Goal: Task Accomplishment & Management: Use online tool/utility

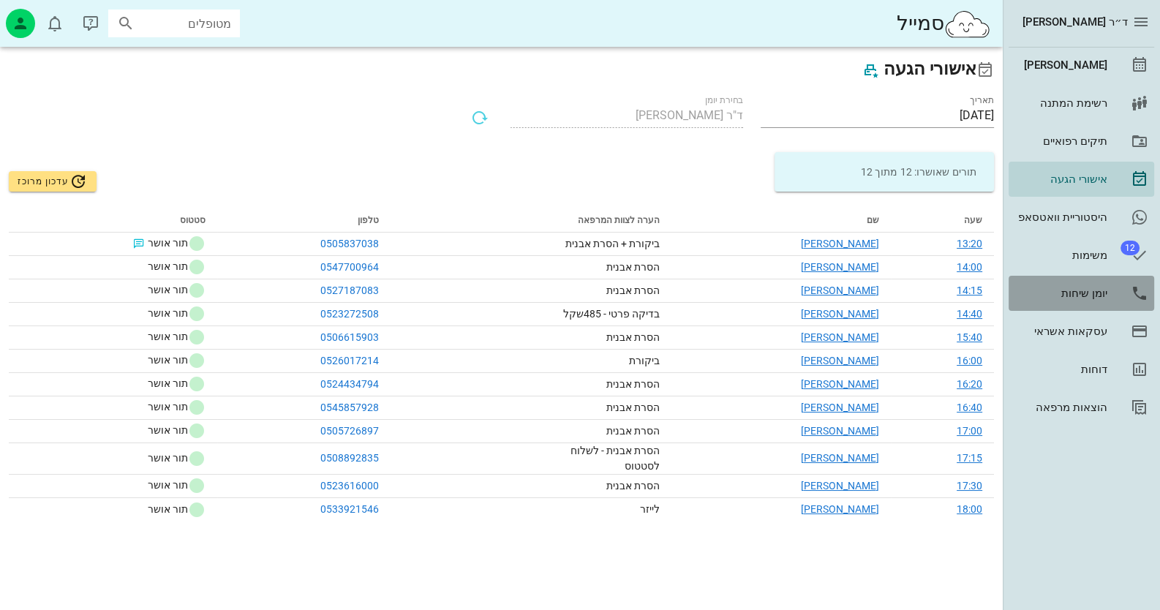
click at [1097, 292] on div "יומן שיחות" at bounding box center [1061, 294] width 93 height 12
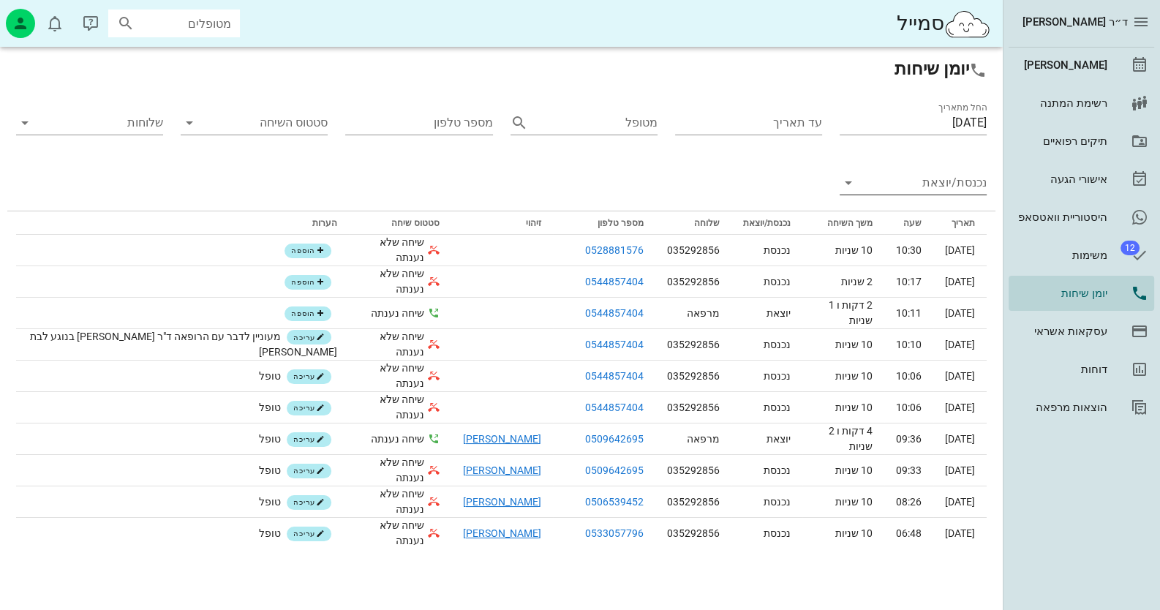
click at [945, 173] on input "נכנסת/יוצאת" at bounding box center [925, 182] width 124 height 23
click at [936, 188] on div "נכנסת" at bounding box center [941, 194] width 30 height 35
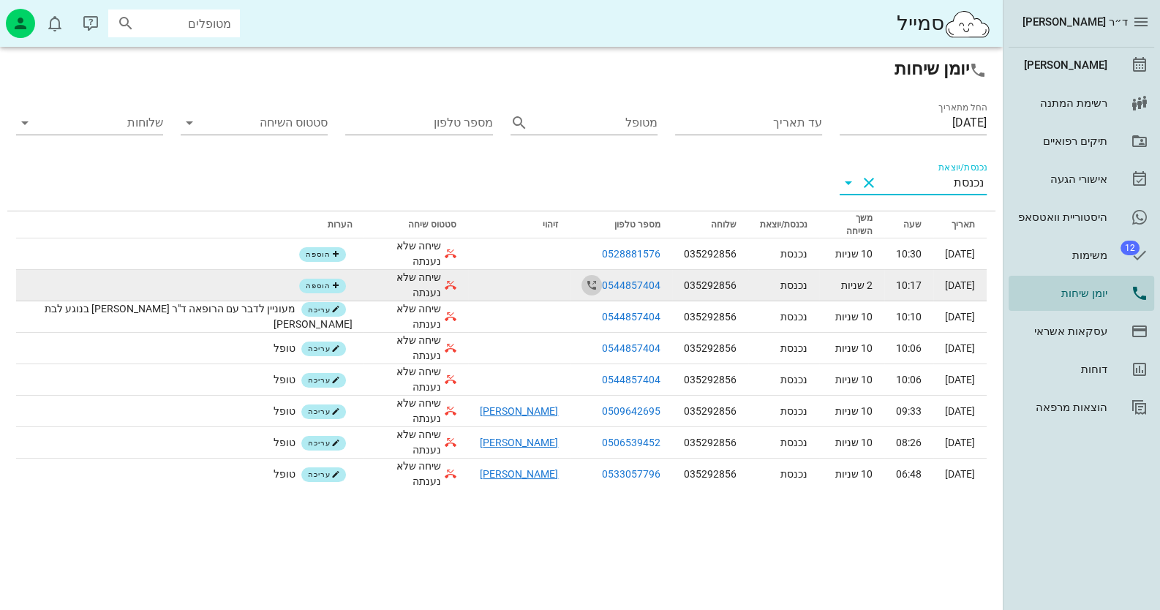
click at [583, 277] on icon "button" at bounding box center [592, 286] width 18 height 18
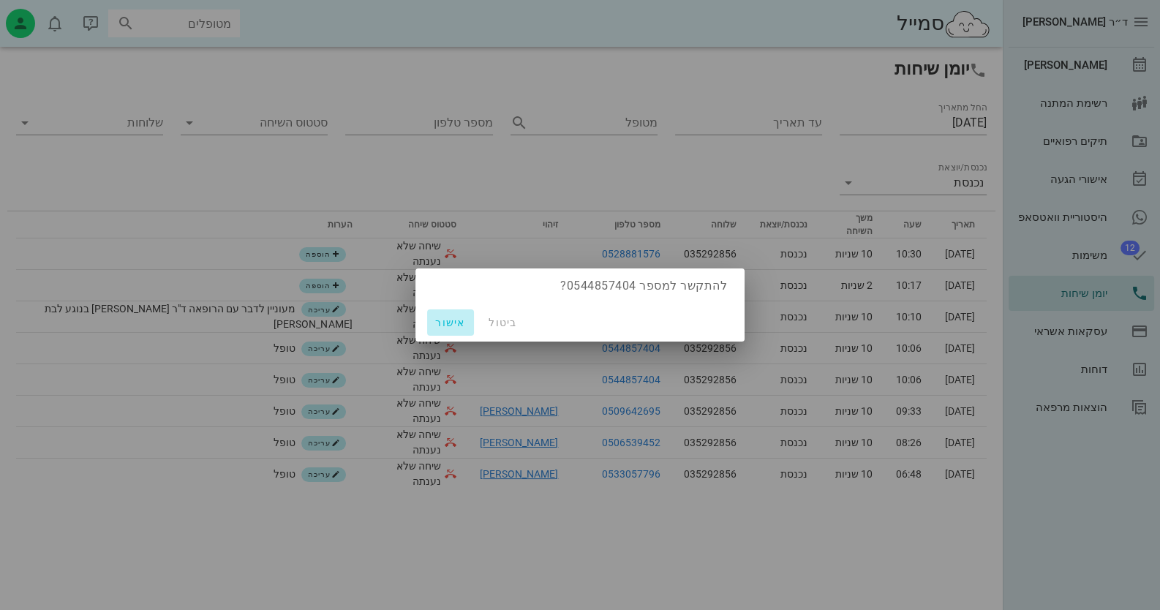
click at [443, 324] on span "אישור" at bounding box center [450, 323] width 35 height 12
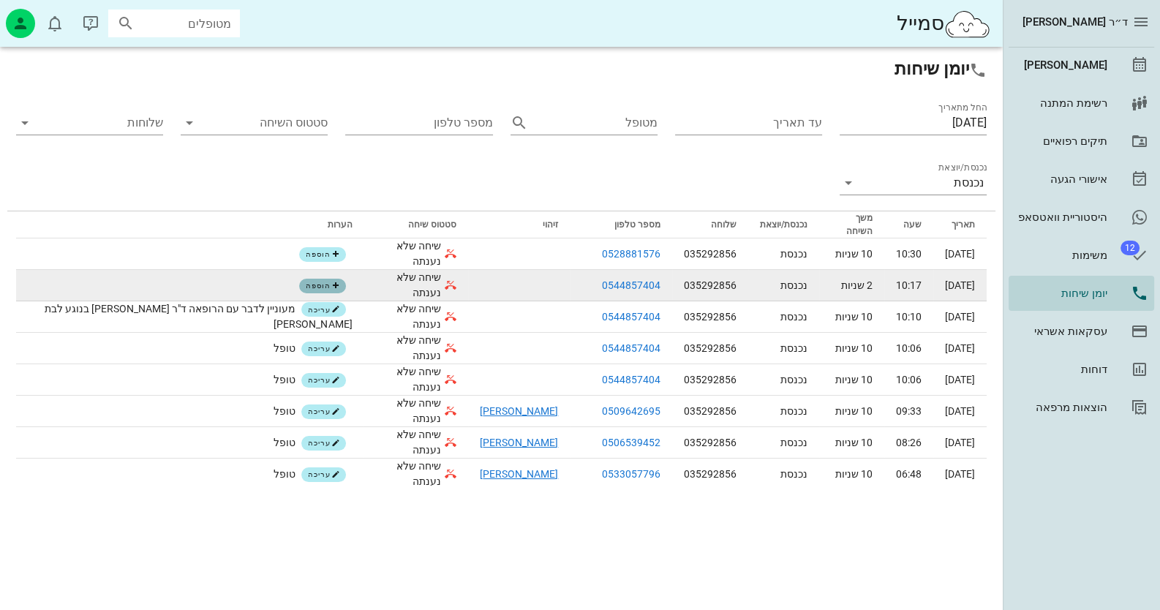
click at [306, 282] on span "הוספה" at bounding box center [323, 286] width 34 height 9
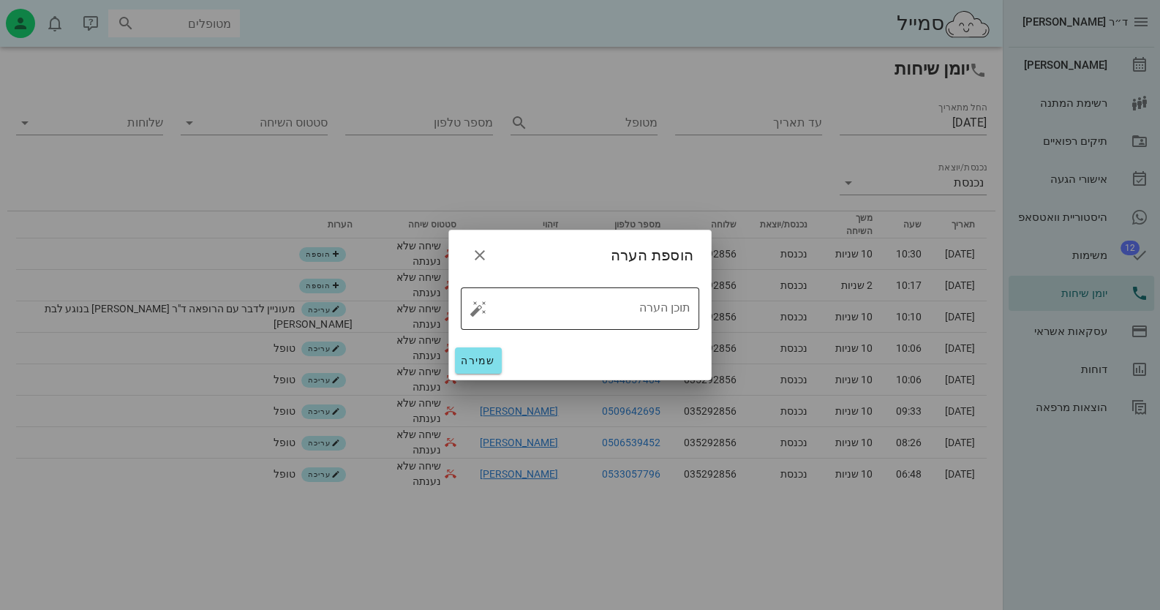
drag, startPoint x: 470, startPoint y: 309, endPoint x: 487, endPoint y: 307, distance: 16.2
click at [473, 309] on button "button" at bounding box center [479, 309] width 18 height 18
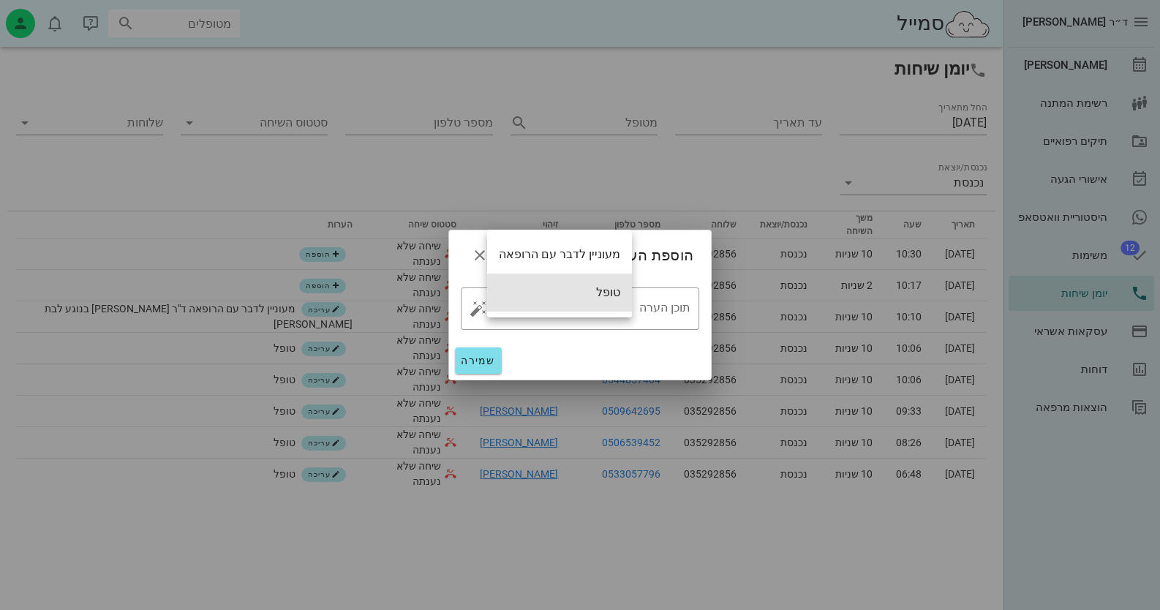
click at [552, 294] on div "טופל" at bounding box center [559, 293] width 145 height 38
type textarea "טופל"
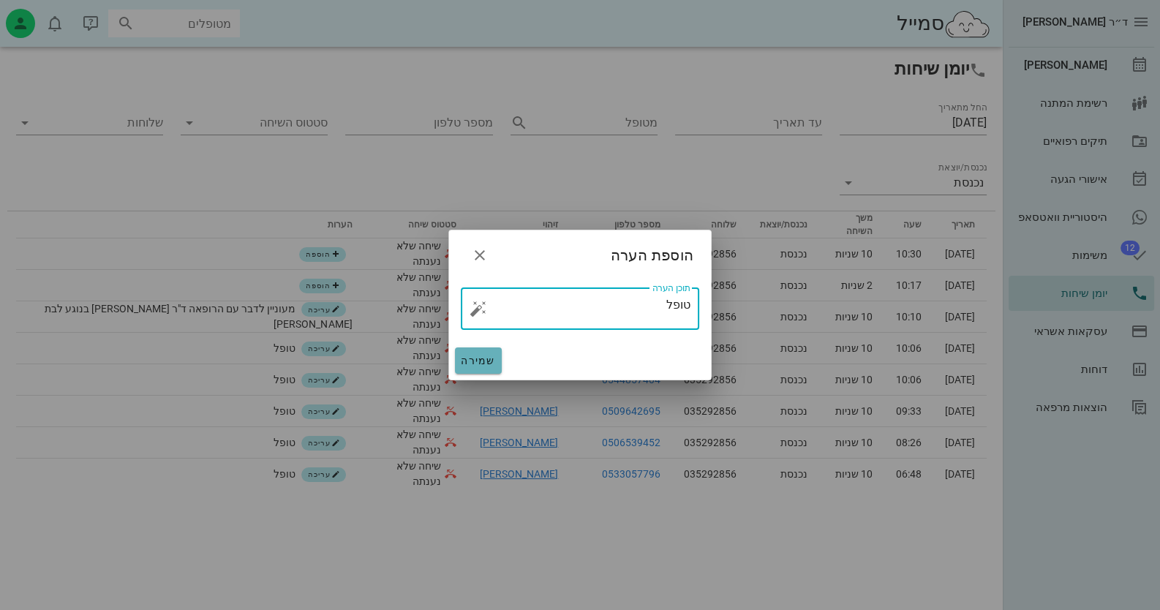
drag, startPoint x: 484, startPoint y: 353, endPoint x: 481, endPoint y: 345, distance: 9.0
click at [485, 353] on button "שמירה" at bounding box center [478, 361] width 47 height 26
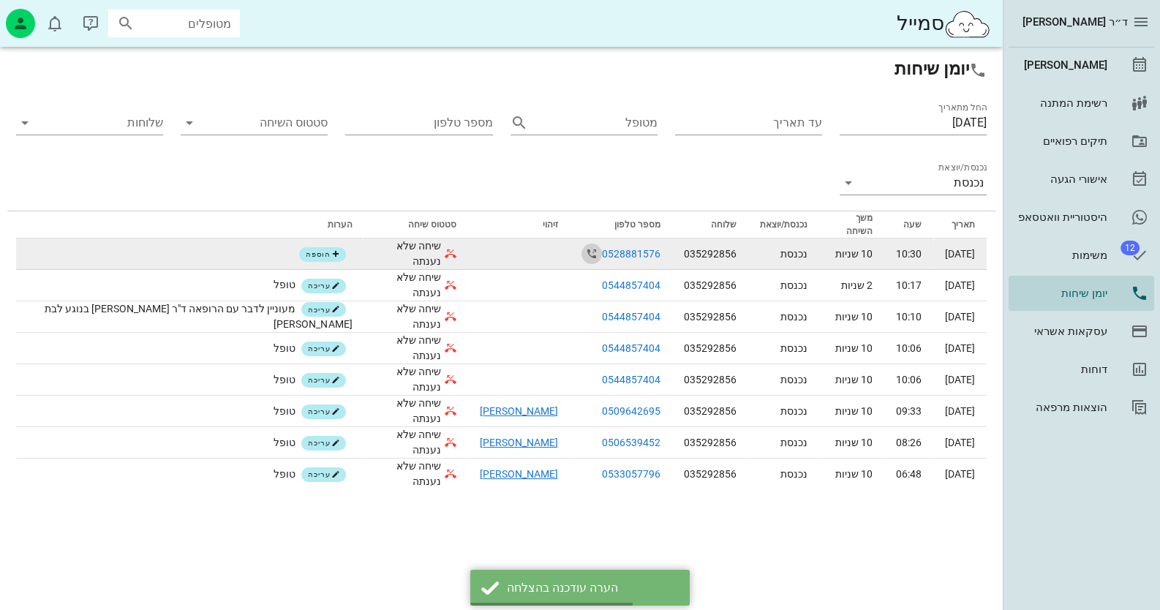
click at [583, 245] on icon "button" at bounding box center [592, 254] width 18 height 18
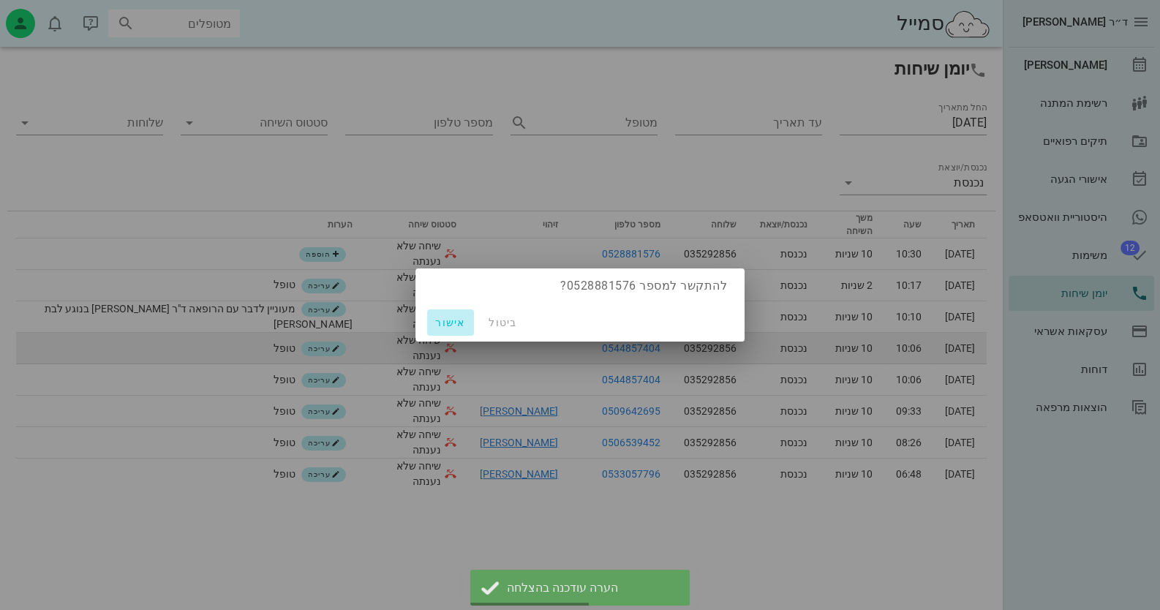
click at [459, 323] on span "אישור" at bounding box center [450, 323] width 35 height 12
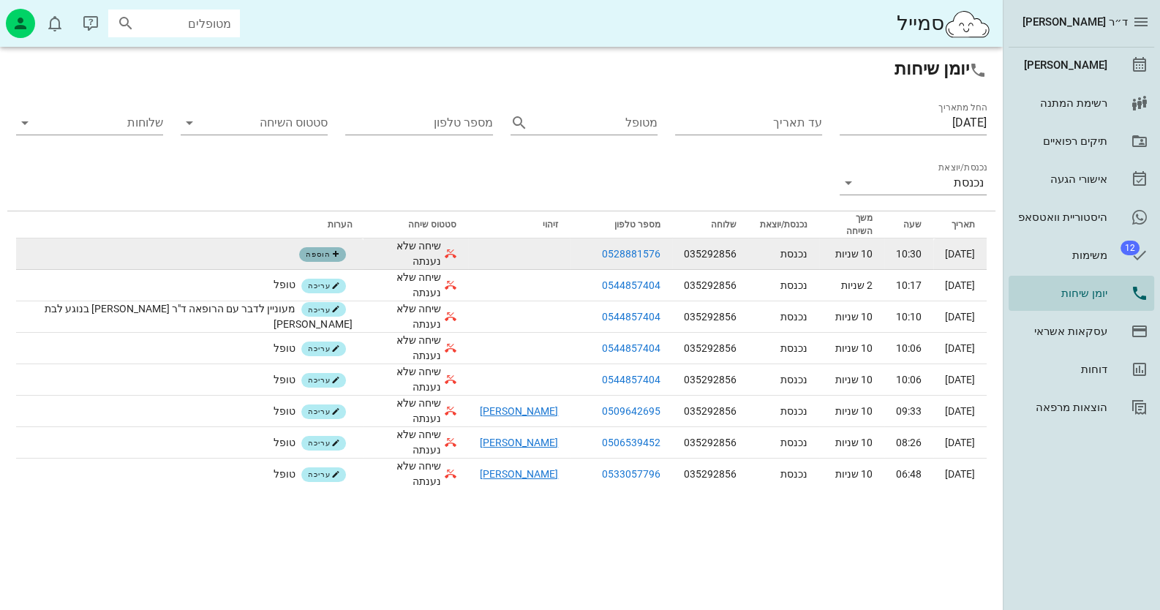
click at [299, 251] on button "הוספה" at bounding box center [322, 254] width 47 height 15
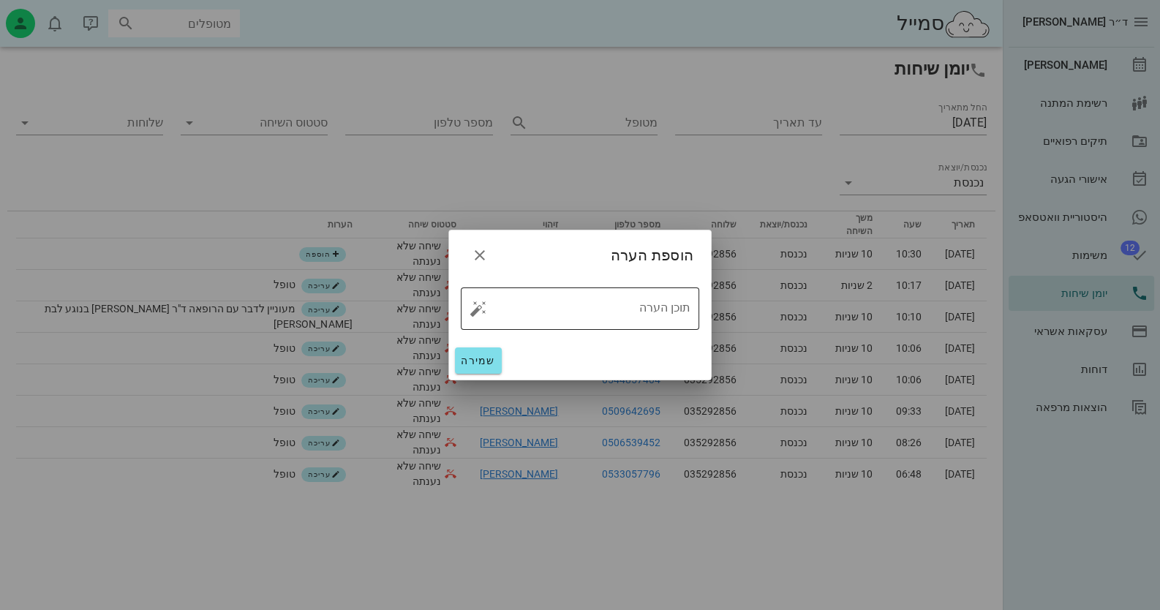
click at [475, 315] on button "button" at bounding box center [479, 309] width 18 height 18
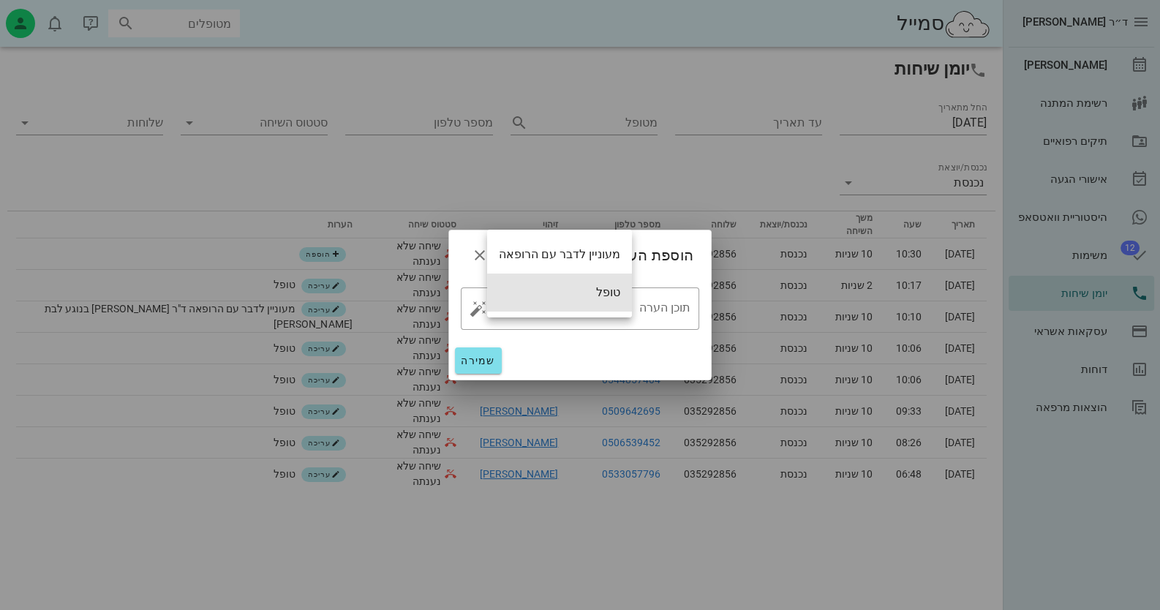
click at [539, 288] on div "טופל" at bounding box center [559, 293] width 145 height 38
type textarea "טופל"
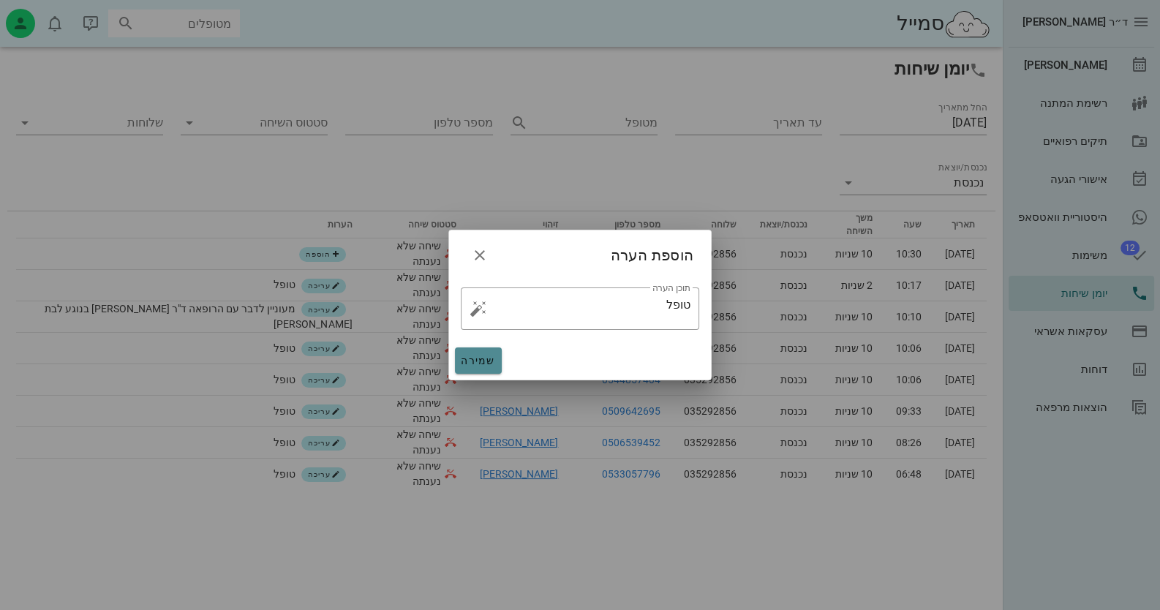
click at [472, 358] on span "שמירה" at bounding box center [478, 361] width 35 height 12
